Goal: Task Accomplishment & Management: Use online tool/utility

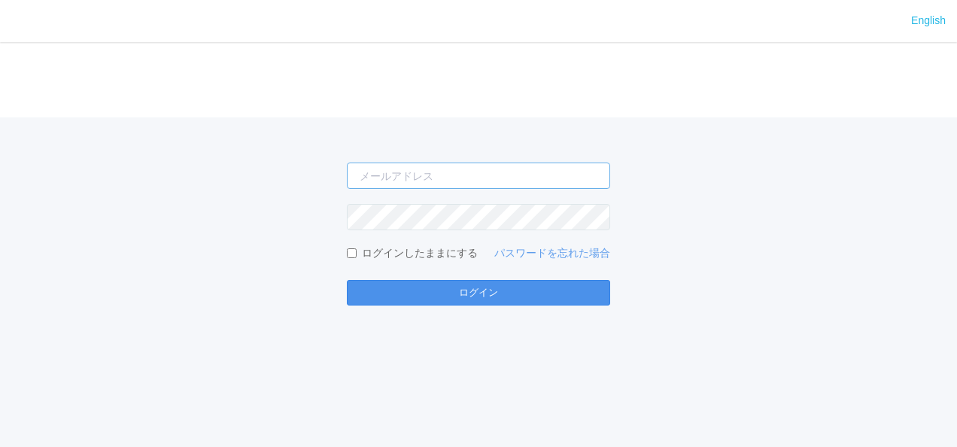
type input "[PERSON_NAME][EMAIL_ADDRESS][DOMAIN_NAME]"
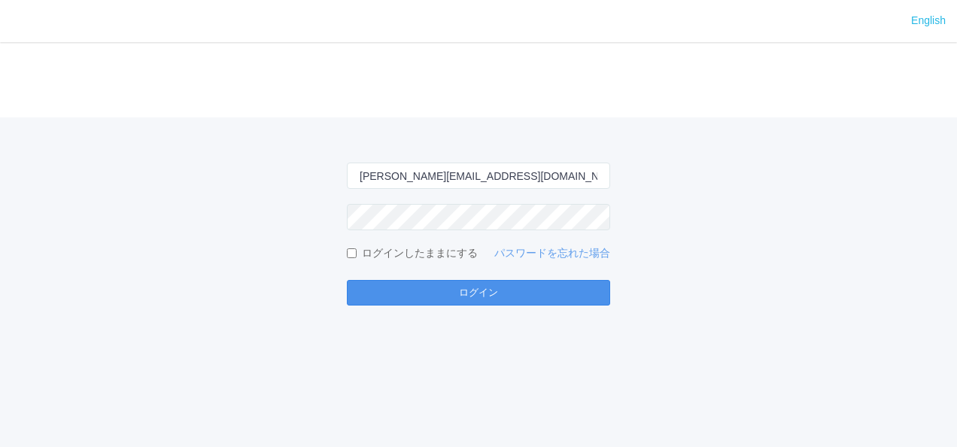
click at [464, 296] on button "ログイン" at bounding box center [478, 293] width 263 height 26
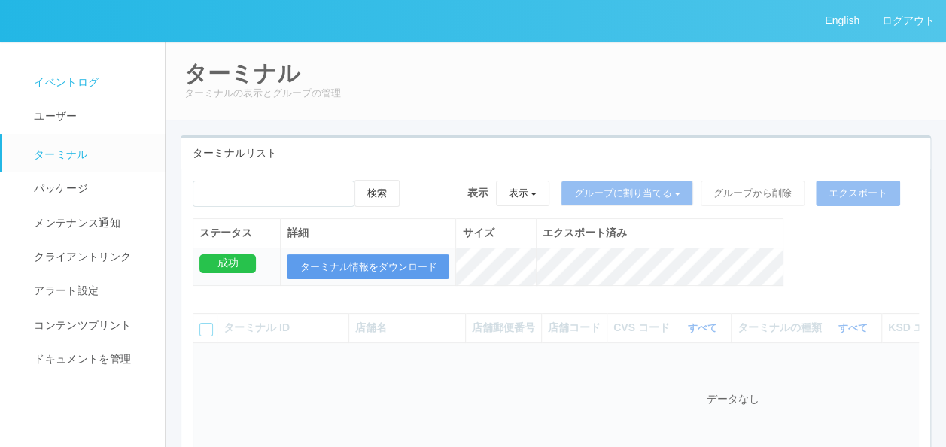
click at [90, 79] on span "イベントログ" at bounding box center [64, 82] width 68 height 12
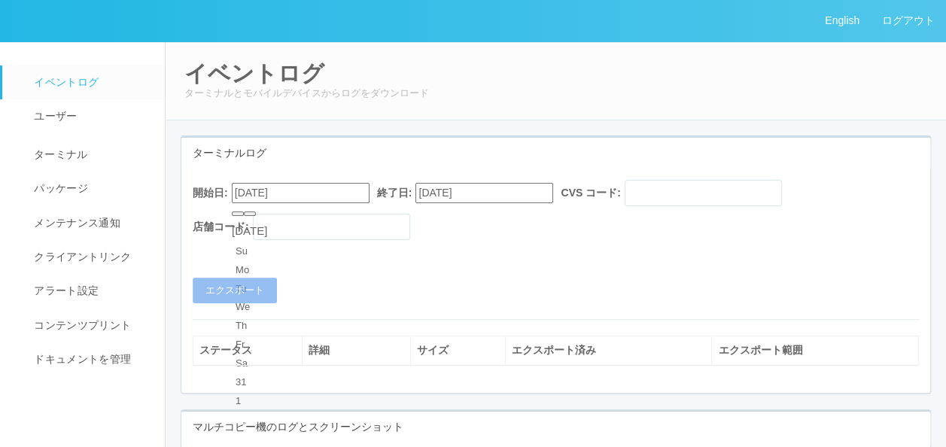
click at [311, 193] on input "[DATE]" at bounding box center [301, 193] width 138 height 20
type input "[DATE]"
click at [340, 261] on div "開始日: [DATE] 終了日: [DATE] CVS コード: 店舗コード: エクスポート" at bounding box center [555, 241] width 749 height 123
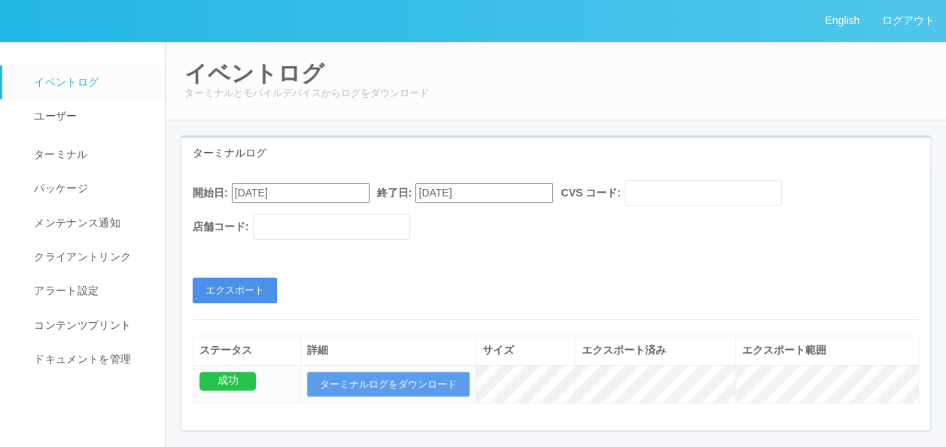
click at [226, 289] on button "エクスポート" at bounding box center [235, 291] width 84 height 26
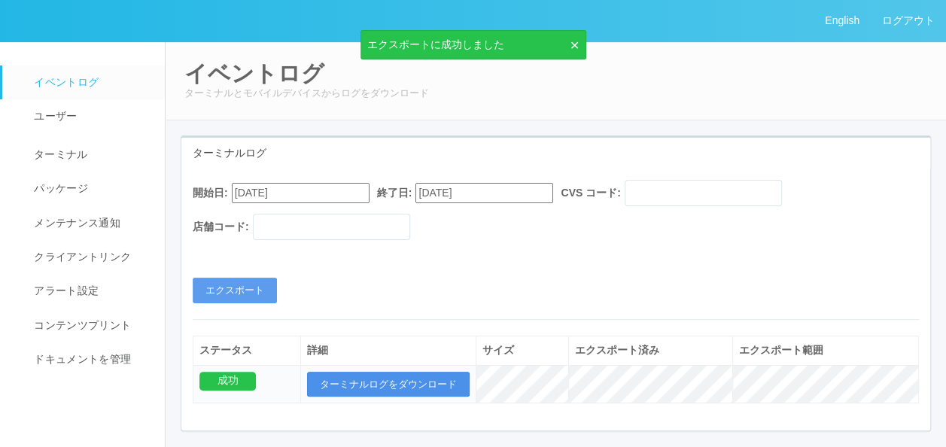
click at [391, 385] on button "ターミナルログをダウンロード" at bounding box center [388, 385] width 163 height 26
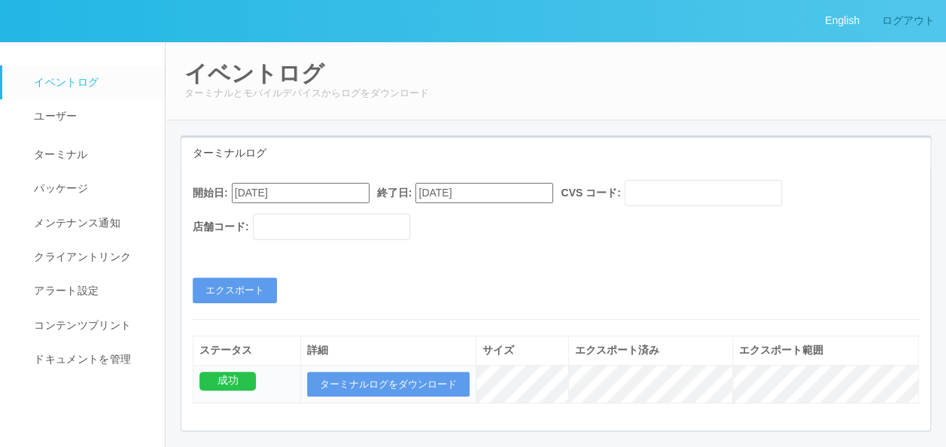
click at [912, 24] on link "ログアウト" at bounding box center [908, 20] width 75 height 41
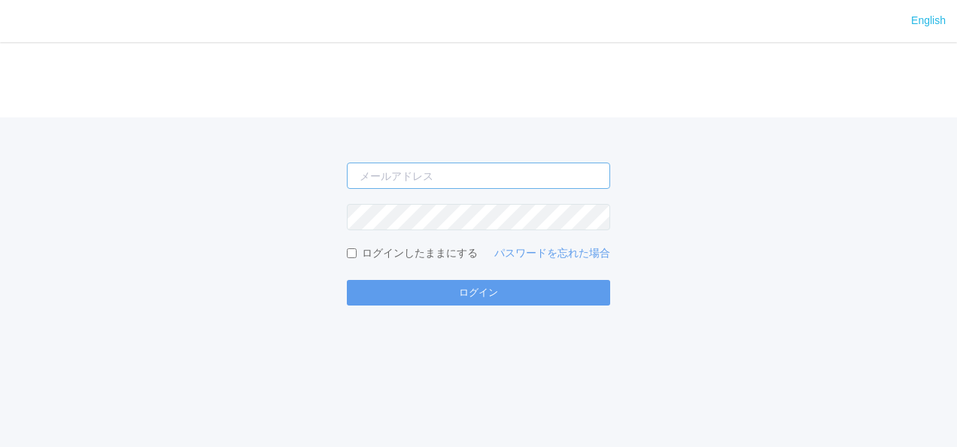
type input "[PERSON_NAME][EMAIL_ADDRESS][DOMAIN_NAME]"
